Goal: Information Seeking & Learning: Learn about a topic

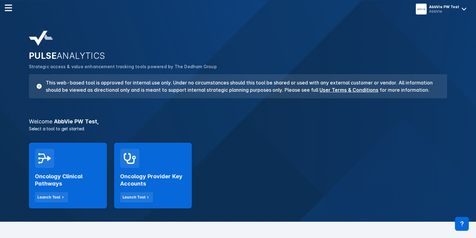
click at [48, 182] on h2 "Oncology Clinical Pathways" at bounding box center [68, 180] width 66 height 14
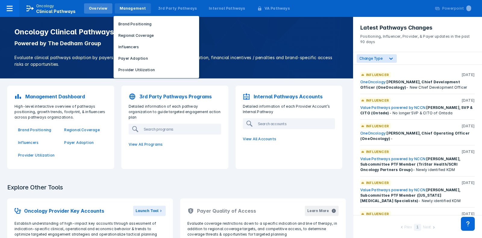
click at [129, 7] on div "Management" at bounding box center [133, 8] width 27 height 5
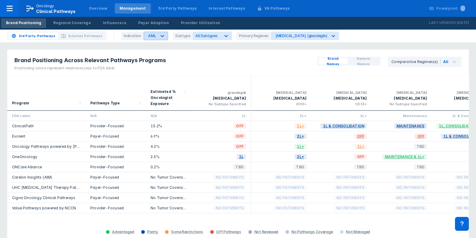
click at [162, 36] on icon at bounding box center [162, 36] width 6 height 6
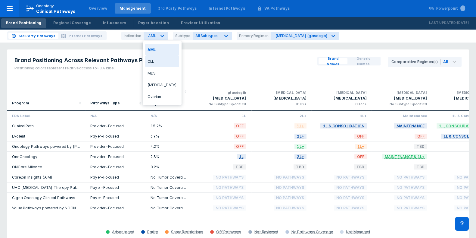
click at [155, 59] on div "CLL" at bounding box center [162, 61] width 34 height 12
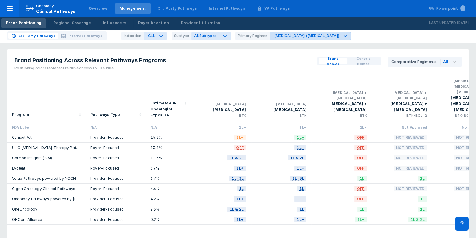
click at [292, 33] on div "Brukinsa (zanubrutinib)" at bounding box center [305, 36] width 70 height 8
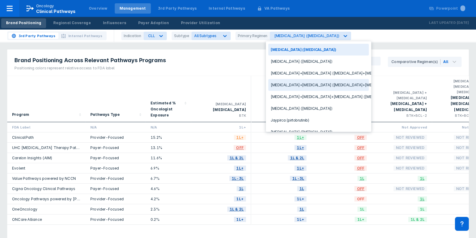
click at [306, 83] on div "Calquence+Venclexta (acalabrutinib+venetoclax)" at bounding box center [318, 85] width 101 height 12
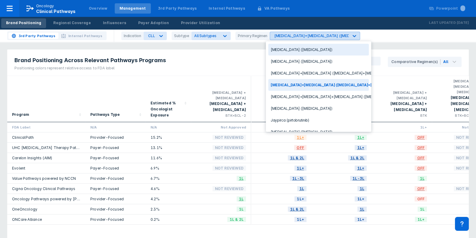
click at [291, 32] on div "Calquence+Venclexta (acalabrutinib+venetoclax)" at bounding box center [309, 36] width 79 height 8
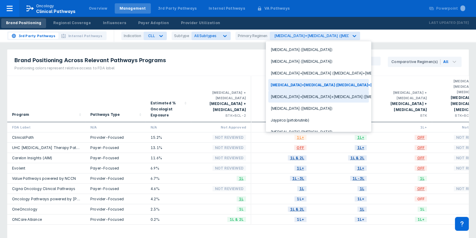
click at [303, 91] on div "Calquence+Venclexta+Gazyva (acalabrutinib+venetoclax+obinutuzumab)" at bounding box center [318, 97] width 101 height 12
